Goal: Transaction & Acquisition: Book appointment/travel/reservation

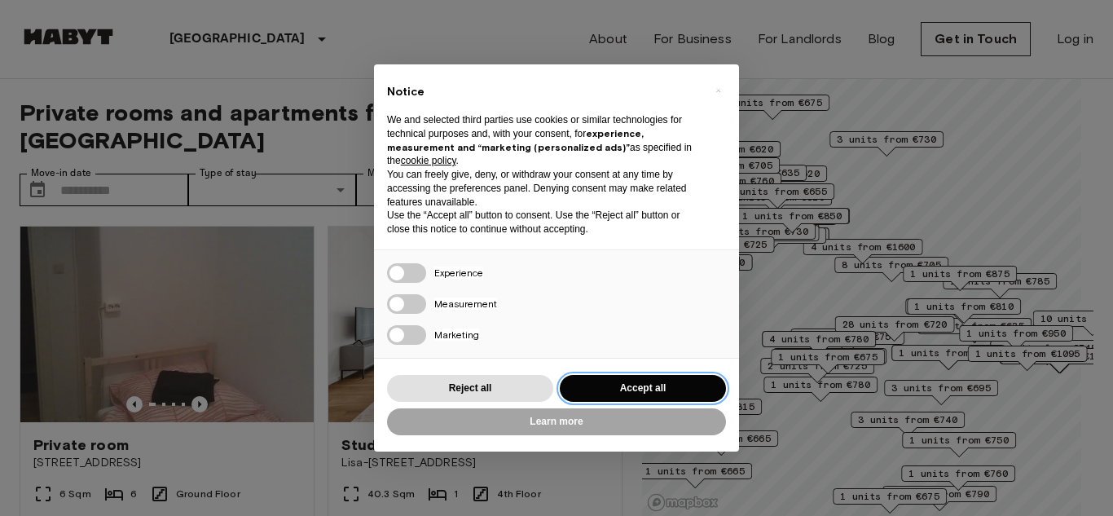
click at [621, 385] on button "Accept all" at bounding box center [643, 388] width 166 height 27
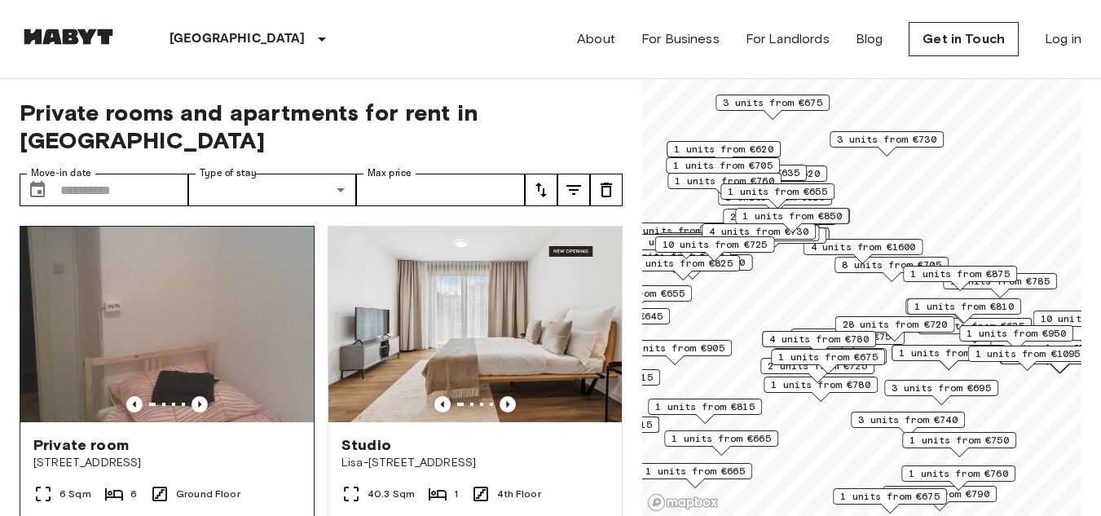
scroll to position [2, 0]
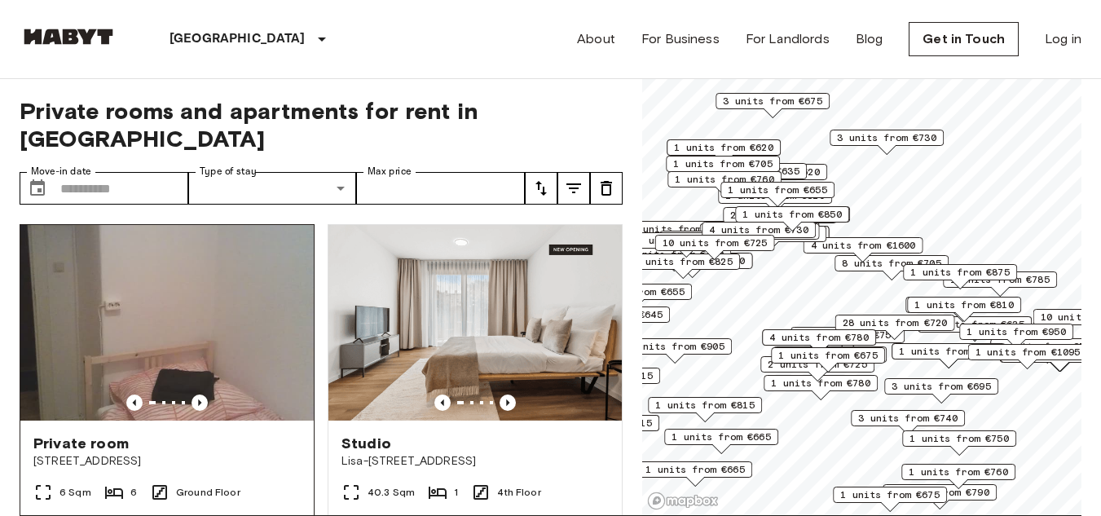
click at [182, 325] on img at bounding box center [166, 323] width 293 height 196
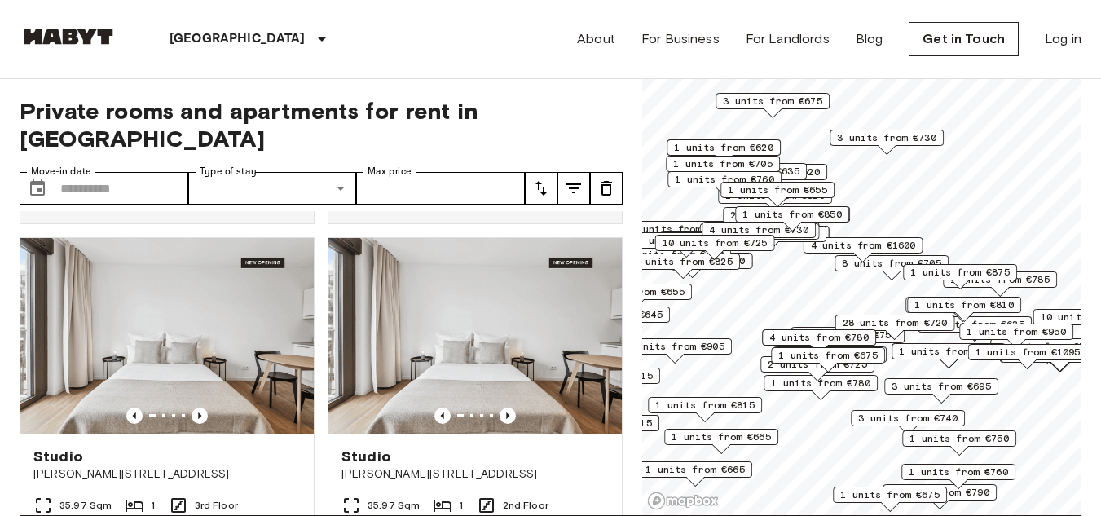
scroll to position [343, 0]
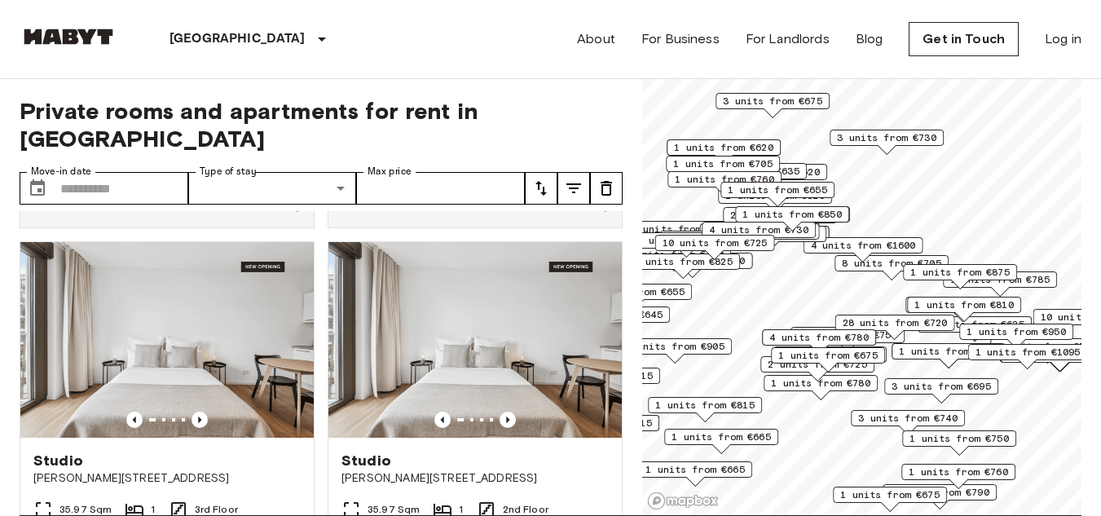
click at [551, 172] on button "tune" at bounding box center [541, 188] width 33 height 33
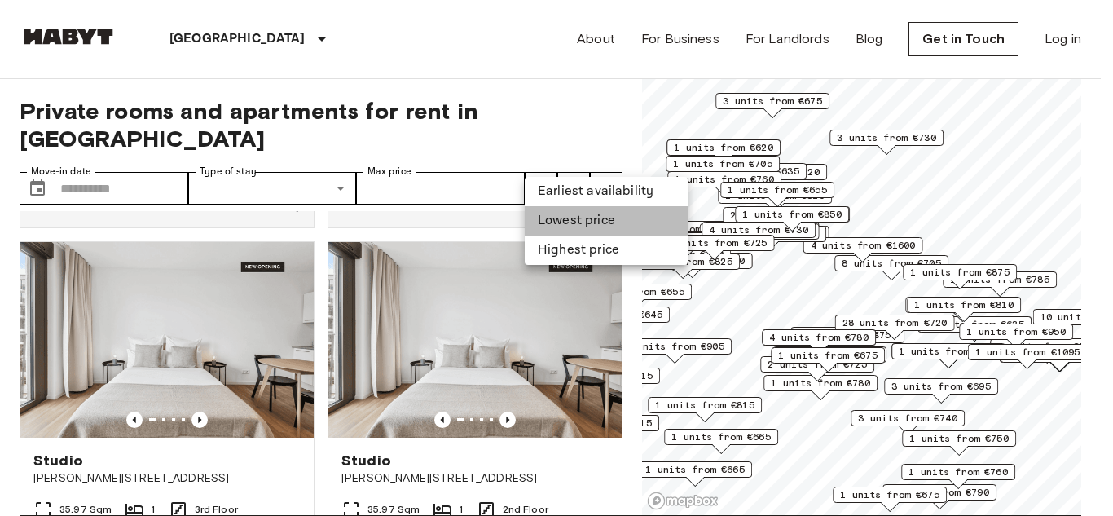
click at [566, 220] on li "Lowest price" at bounding box center [606, 220] width 163 height 29
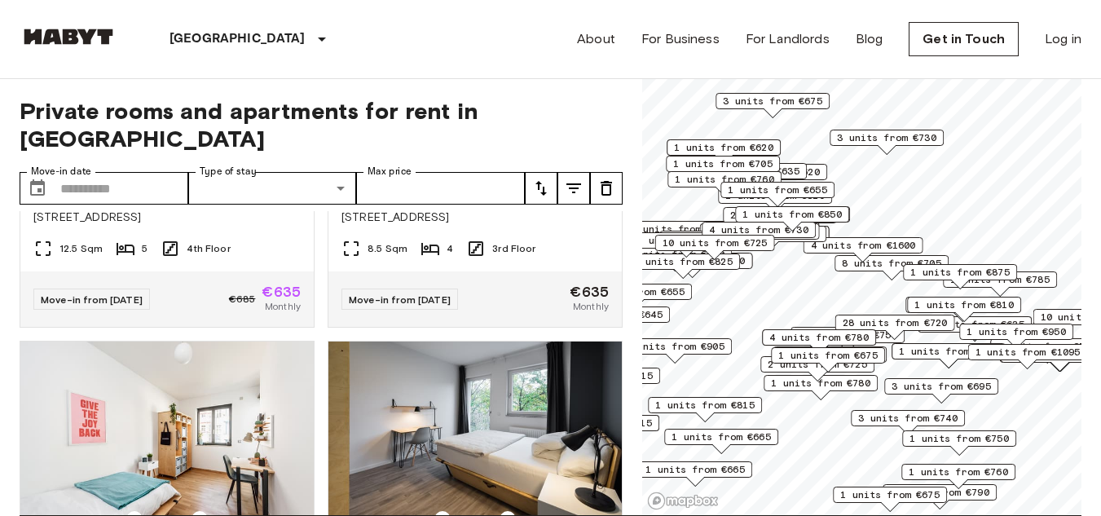
scroll to position [2405, 0]
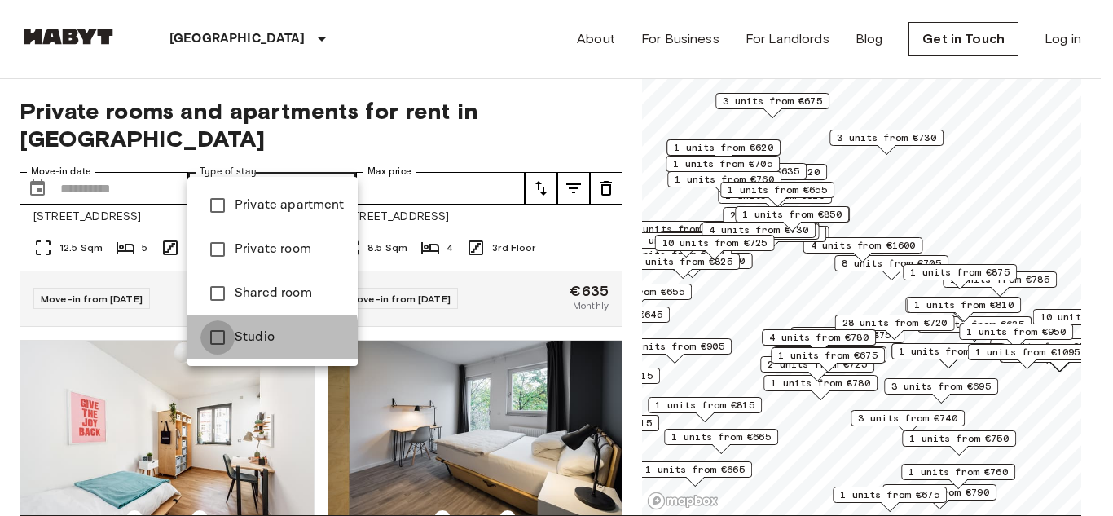
type input "******"
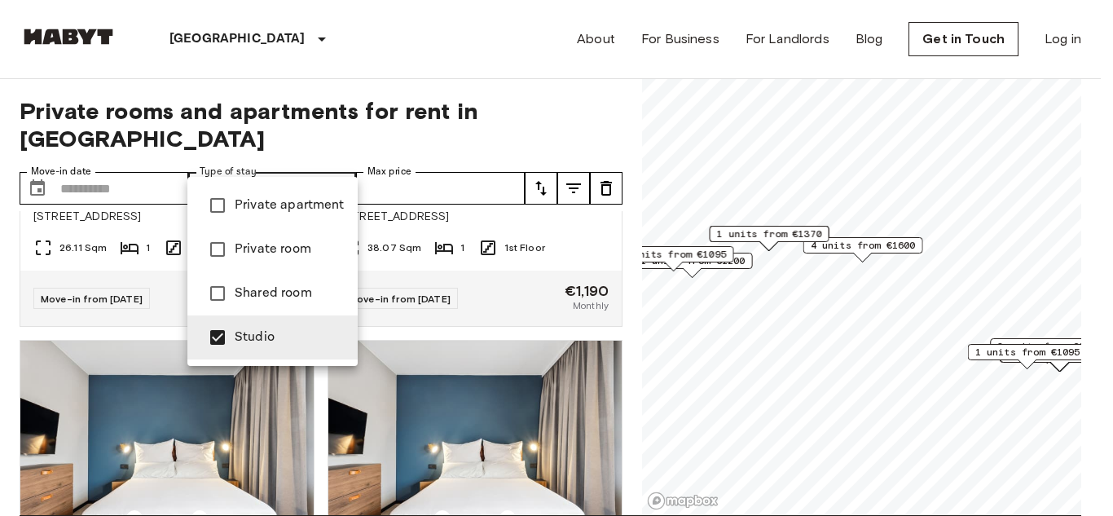
click at [336, 127] on div at bounding box center [556, 258] width 1113 height 516
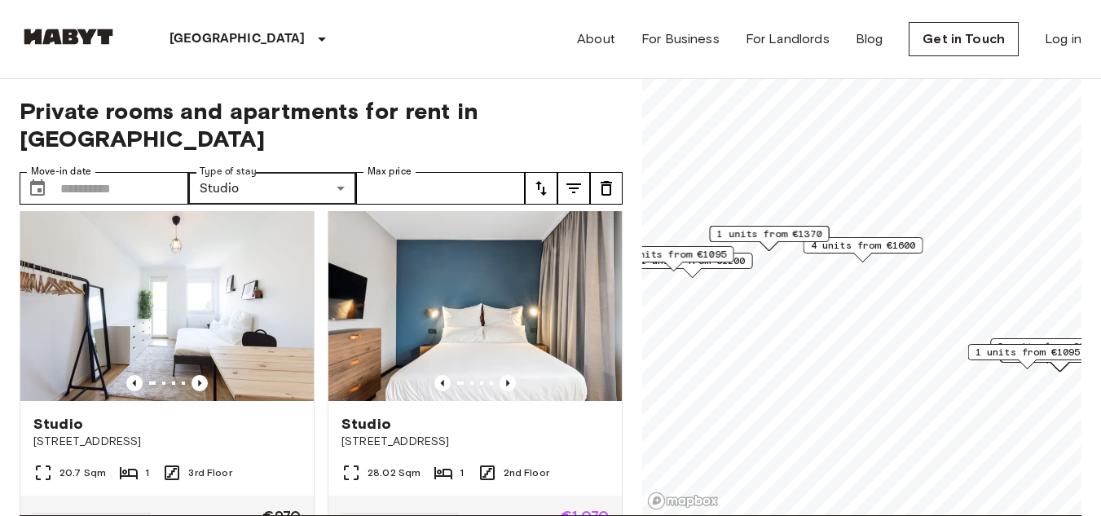
scroll to position [380, 0]
click at [424, 172] on input "Max price" at bounding box center [440, 188] width 169 height 33
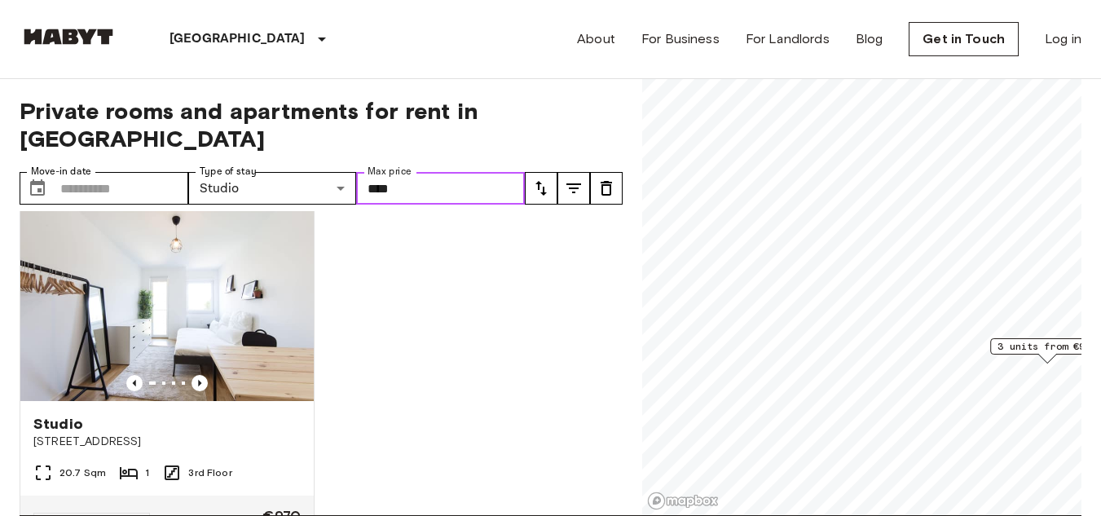
type input "****"
click at [466, 104] on span "Private rooms and apartments for rent in Berlin" at bounding box center [321, 124] width 603 height 55
drag, startPoint x: 604, startPoint y: 99, endPoint x: 543, endPoint y: 297, distance: 206.4
click at [543, 297] on div "Studio Archibaldweg 12 21.37 Sqm 1 Ground Floor Move-in from 19 Jan 26 €960 Mon…" at bounding box center [315, 363] width 616 height 304
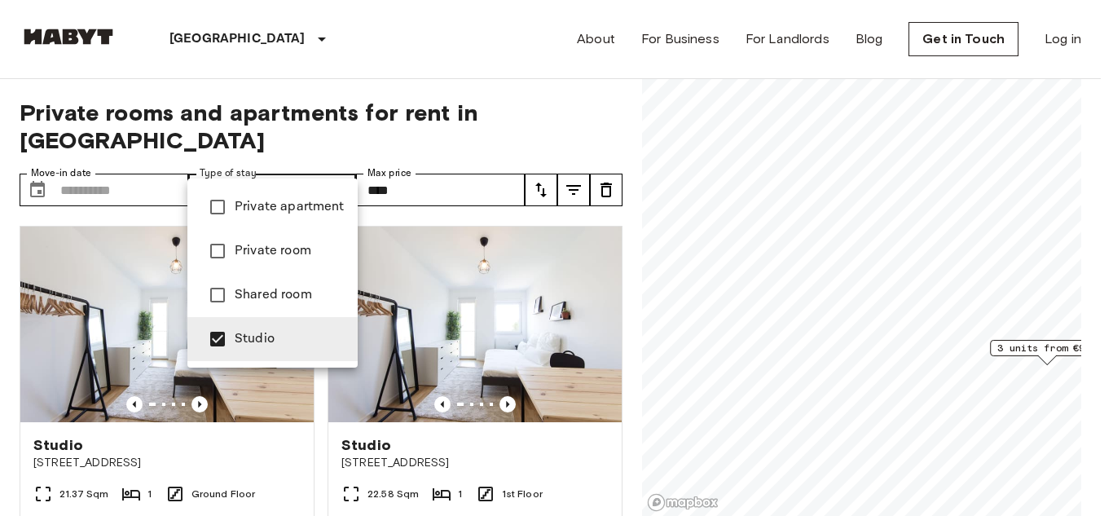
click at [266, 209] on span "Private apartment" at bounding box center [290, 207] width 110 height 20
click at [437, 123] on div at bounding box center [556, 258] width 1113 height 516
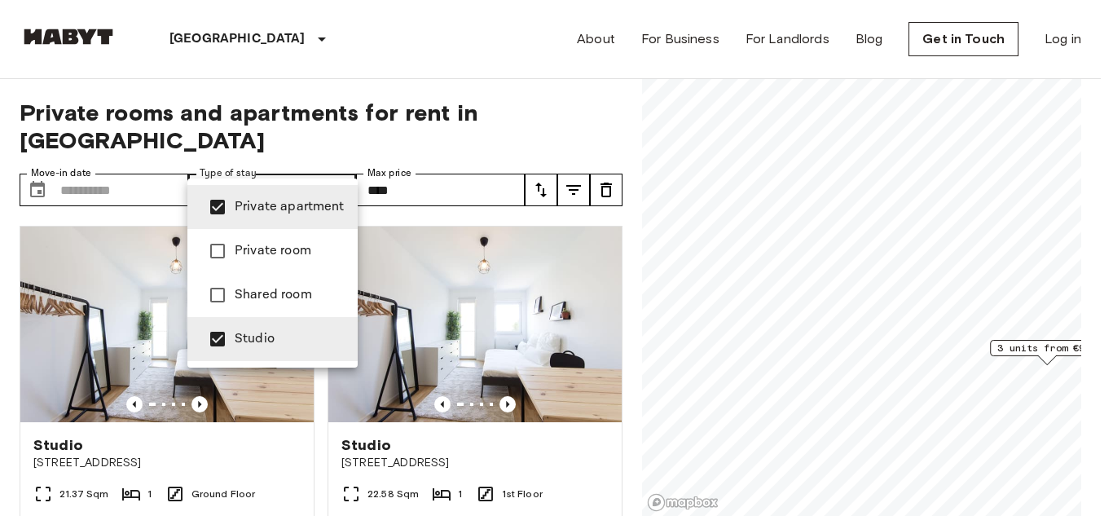
click at [262, 244] on span "Private room" at bounding box center [290, 251] width 110 height 20
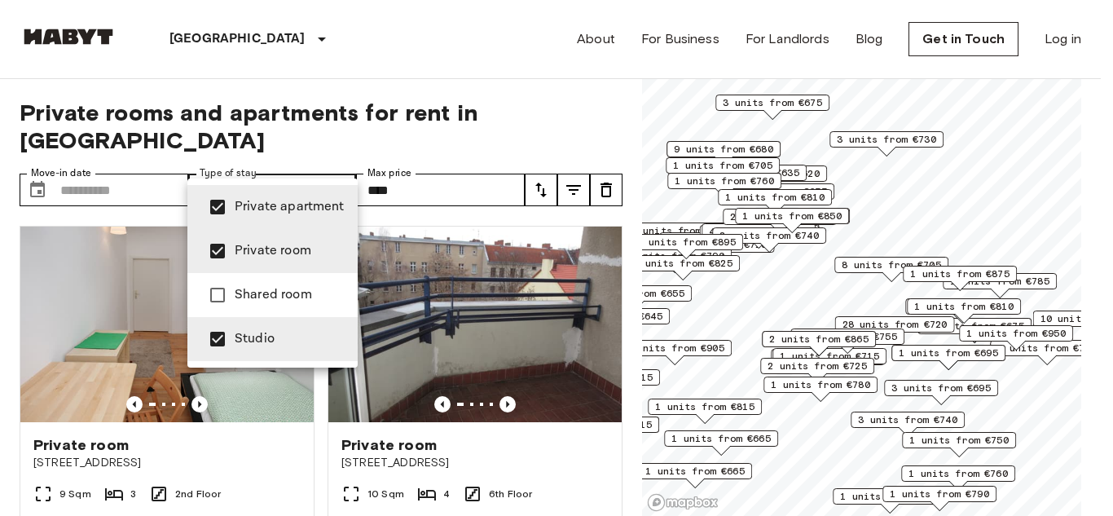
type input "**********"
click at [482, 132] on div at bounding box center [556, 258] width 1113 height 516
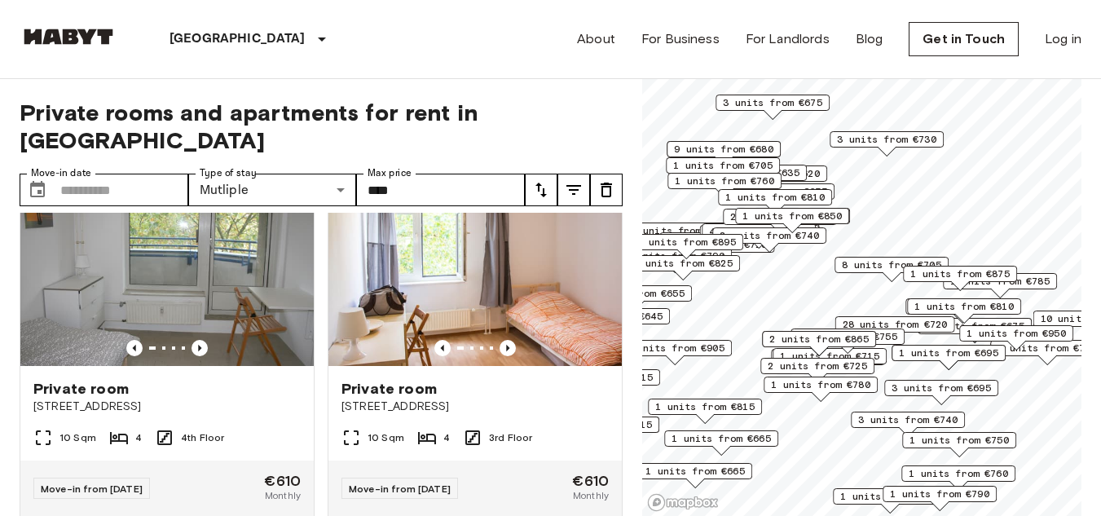
scroll to position [417, 0]
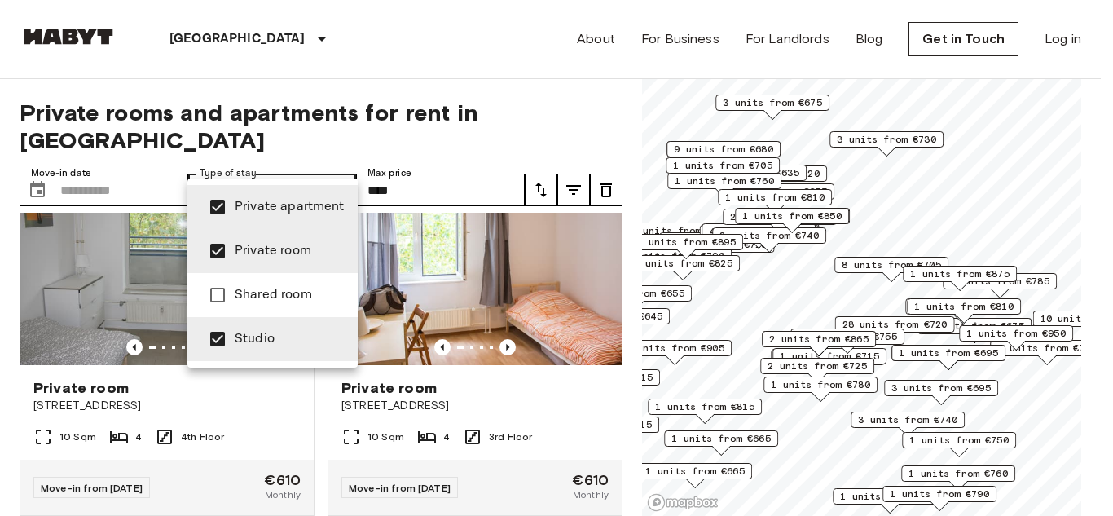
click at [285, 169] on div at bounding box center [556, 258] width 1113 height 516
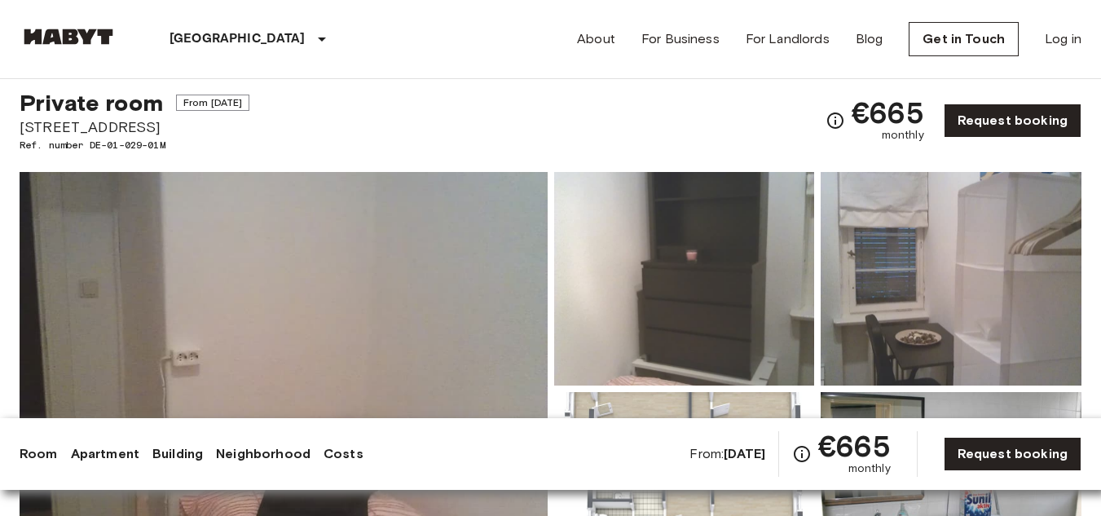
scroll to position [24, 0]
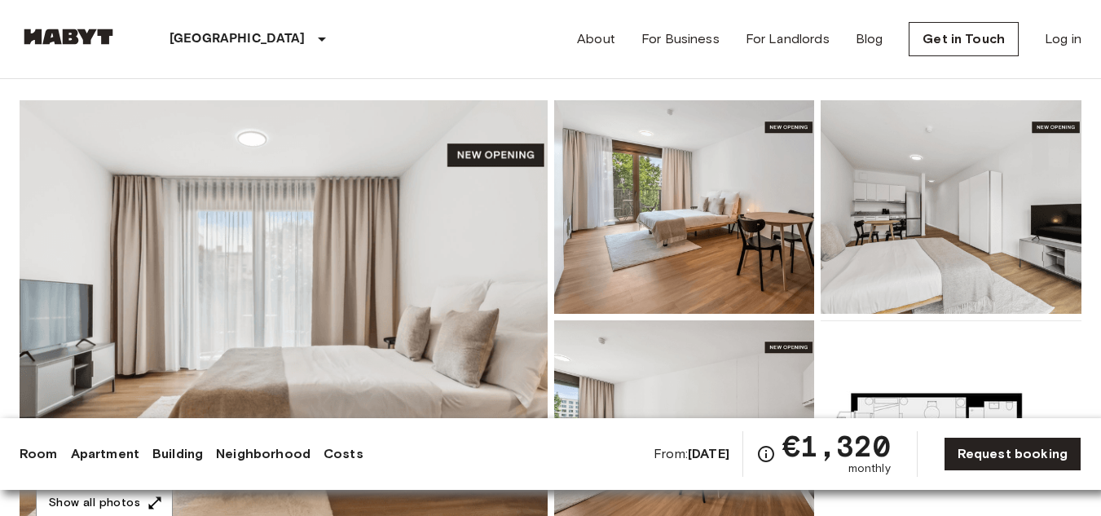
scroll to position [111, 0]
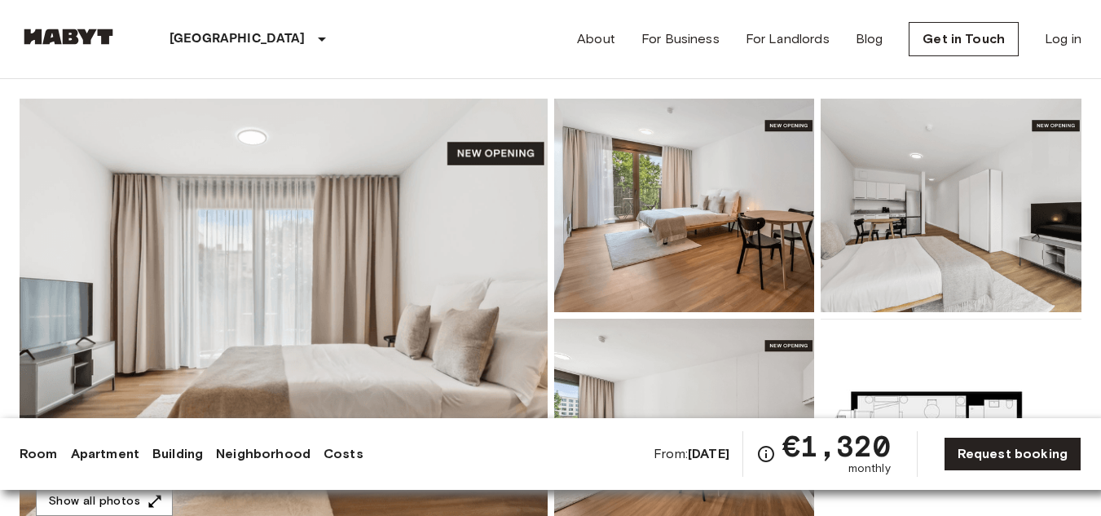
click at [465, 269] on img at bounding box center [284, 315] width 528 height 433
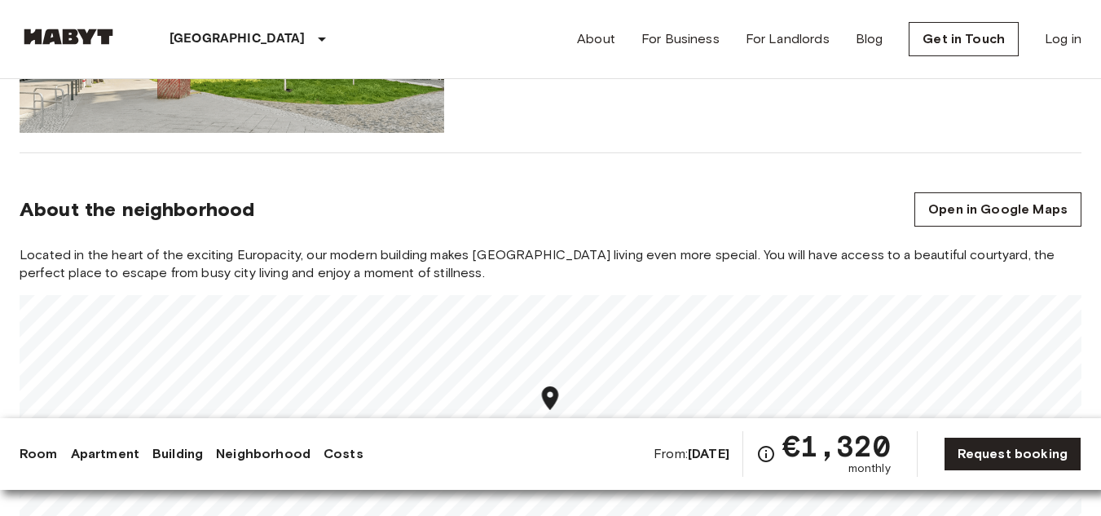
scroll to position [1190, 0]
click at [552, 378] on icon "Map marker" at bounding box center [552, 366] width 29 height 29
click at [979, 206] on link "Open in Google Maps" at bounding box center [997, 210] width 167 height 34
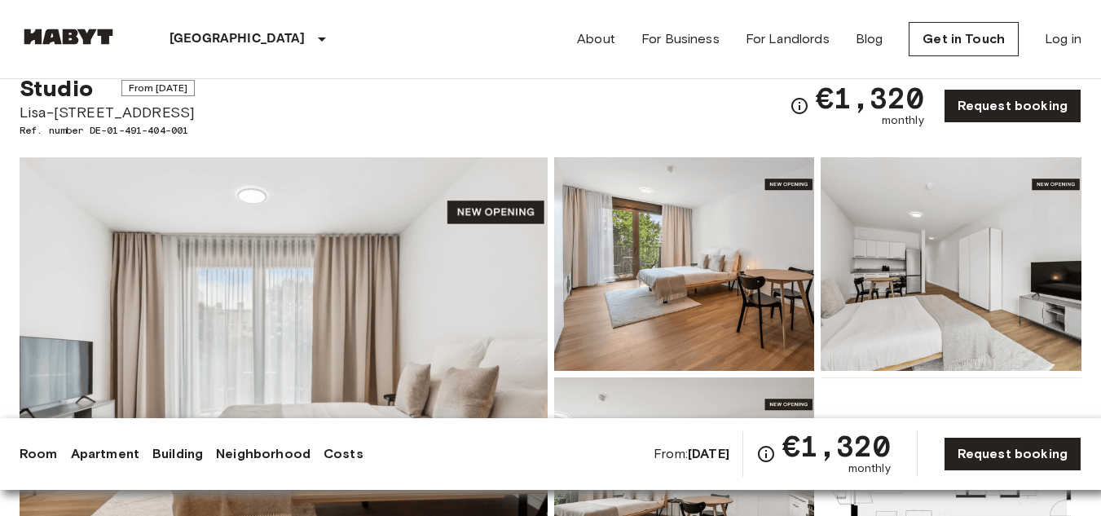
scroll to position [51, 0]
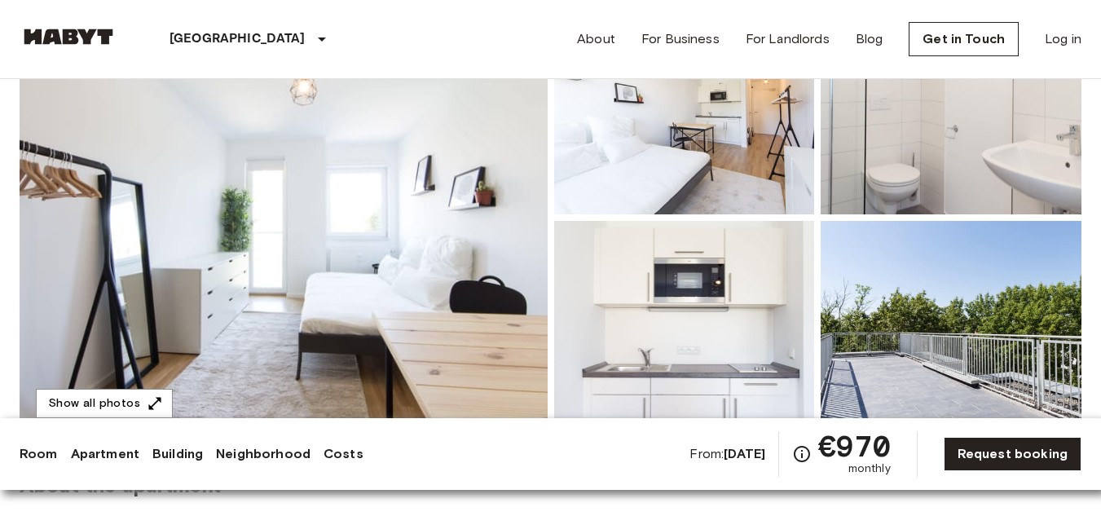
scroll to position [207, 0]
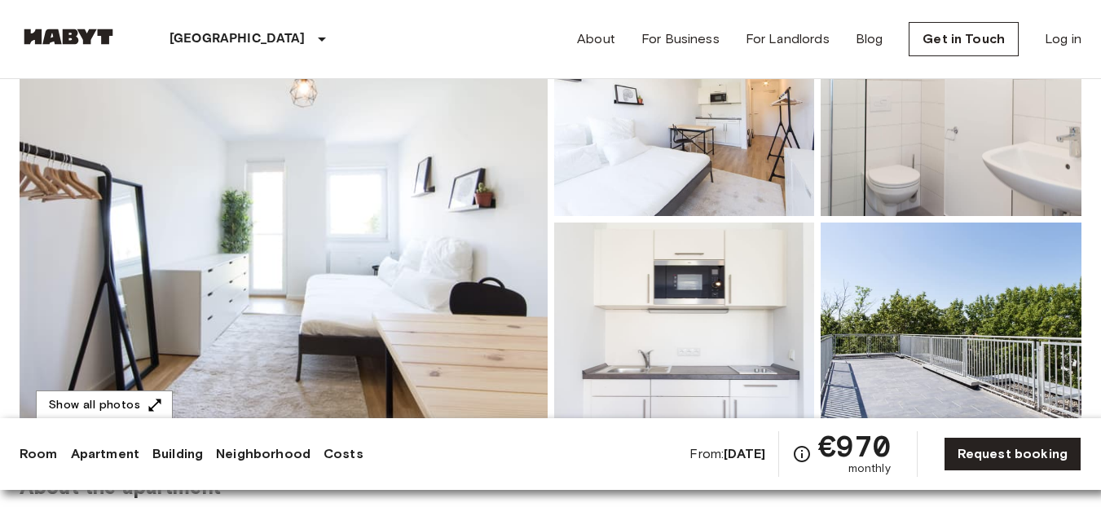
click at [485, 253] on img at bounding box center [284, 218] width 528 height 433
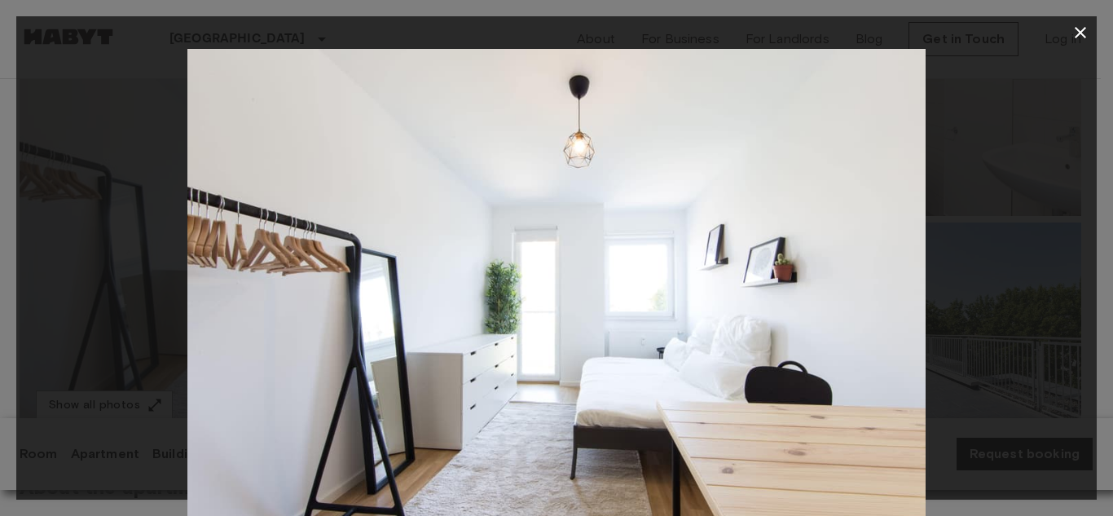
click at [983, 225] on div at bounding box center [556, 295] width 1080 height 492
click at [1075, 35] on icon "button" at bounding box center [1080, 33] width 20 height 20
